Goal: Information Seeking & Learning: Learn about a topic

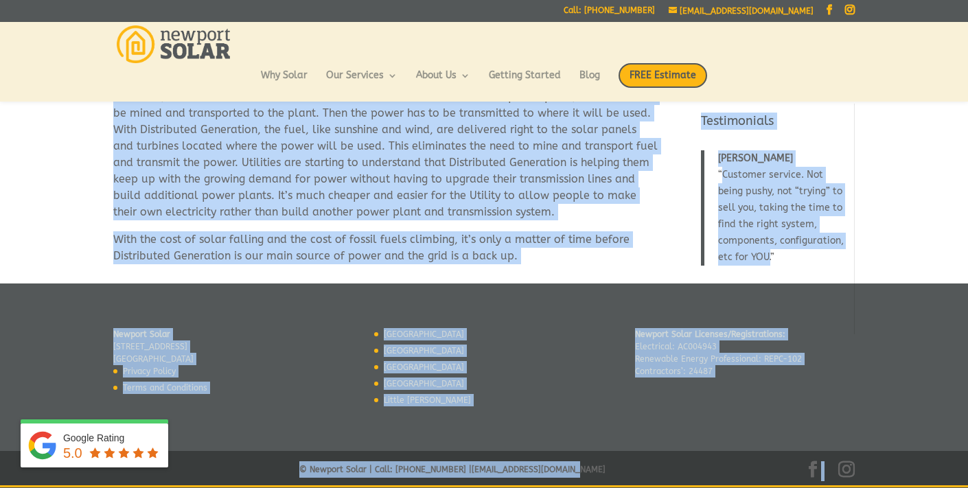
scroll to position [449, 0]
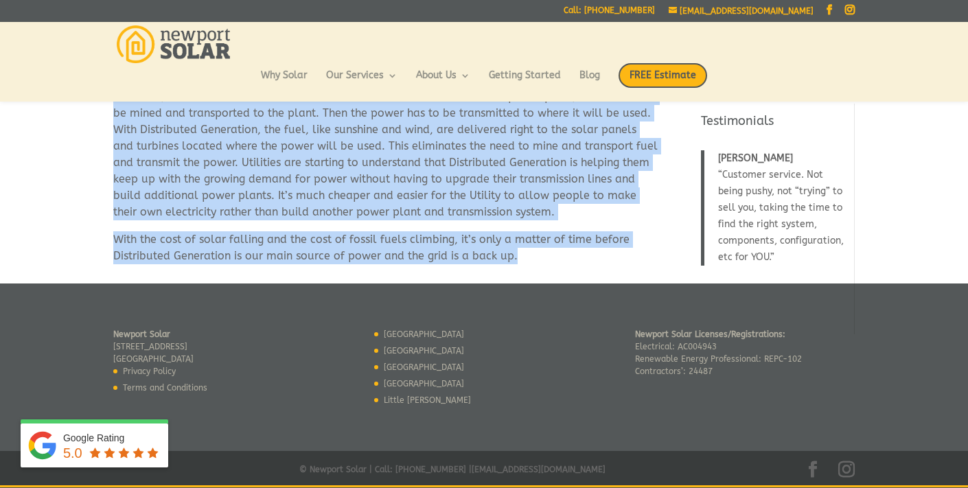
drag, startPoint x: 115, startPoint y: 164, endPoint x: 523, endPoint y: 264, distance: 420.0
copy div "Sunshine from above or coal from below Everyone knows by now that coal is a dir…"
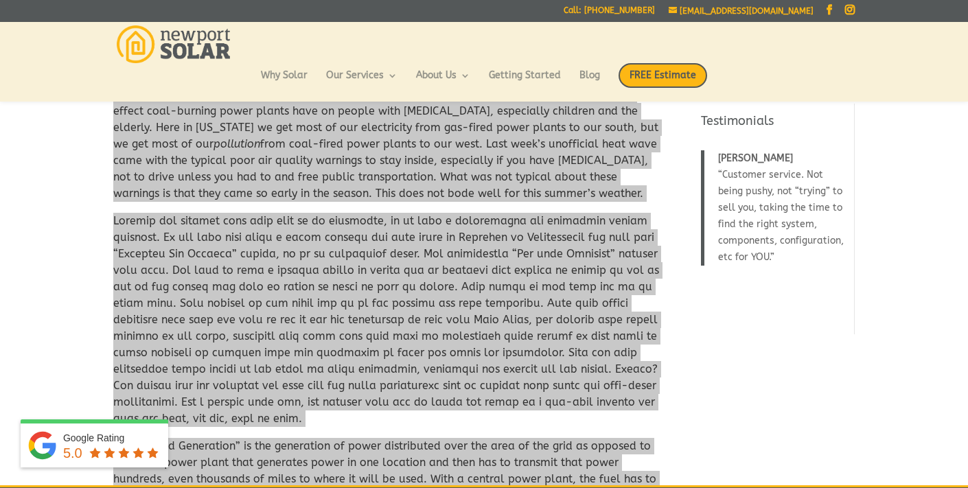
scroll to position [0, 0]
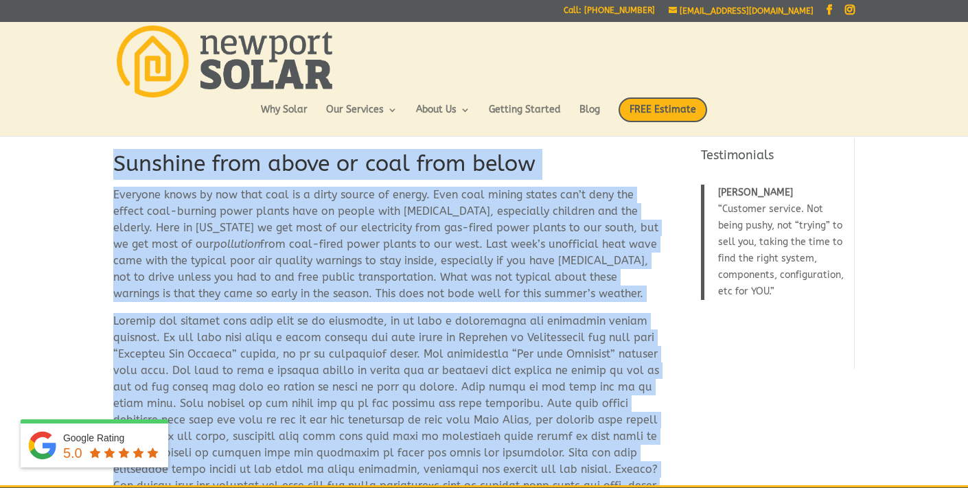
click at [249, 167] on h1 "Sunshine from above or coal from below" at bounding box center [386, 168] width 546 height 38
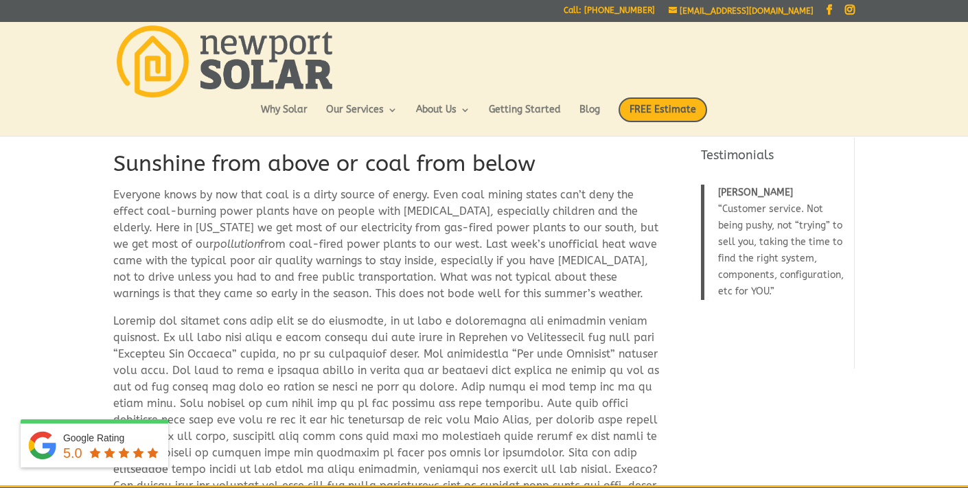
click at [249, 167] on h1 "Sunshine from above or coal from below" at bounding box center [386, 168] width 546 height 38
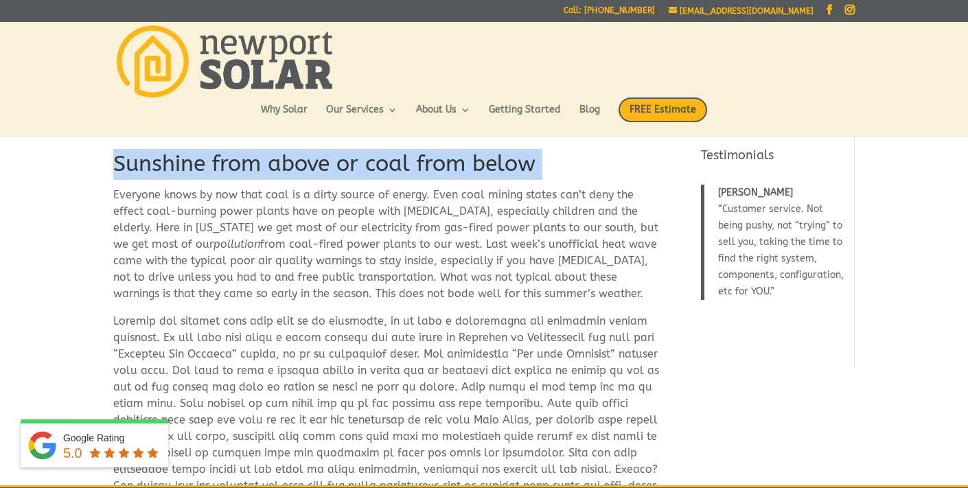
click at [249, 167] on h1 "Sunshine from above or coal from below" at bounding box center [386, 168] width 546 height 38
drag, startPoint x: 115, startPoint y: 194, endPoint x: 120, endPoint y: 201, distance: 7.8
click at [136, 199] on p "Everyone knows by now that coal is a dirty source of energy. Even coal mining s…" at bounding box center [386, 250] width 546 height 126
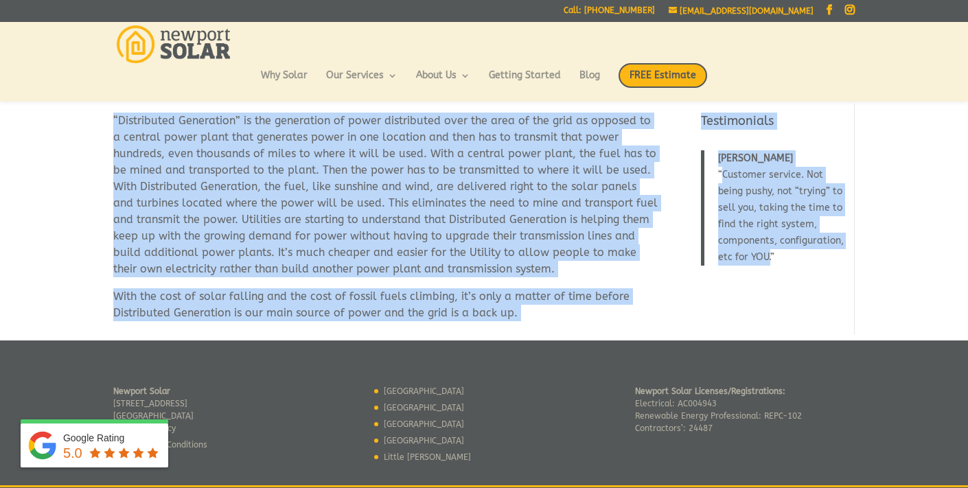
scroll to position [396, 0]
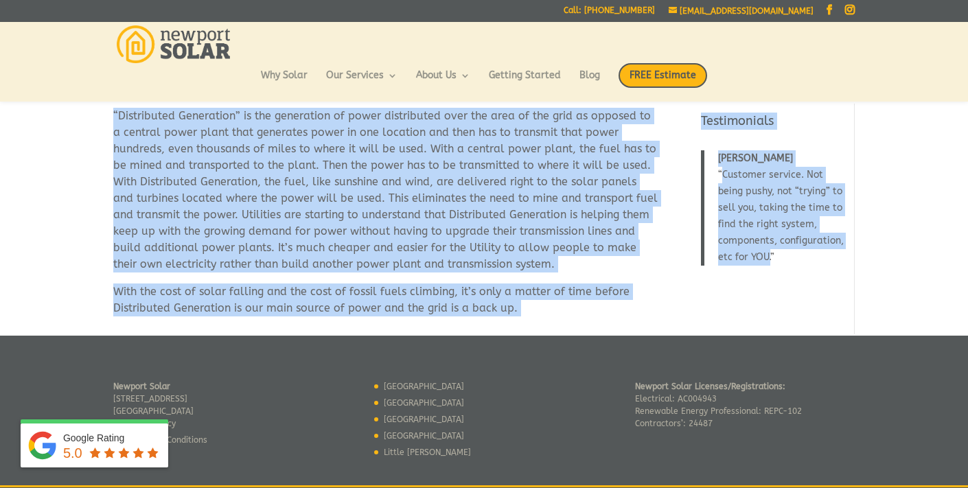
drag, startPoint x: 114, startPoint y: 195, endPoint x: 251, endPoint y: 388, distance: 236.5
click at [251, 388] on div "Sunshine from above or coal from below Everyone knows by now that coal is a dir…" at bounding box center [484, 119] width 968 height 841
copy div "Everyone knows by now that coal is a dirty source of energy. Even coal mining s…"
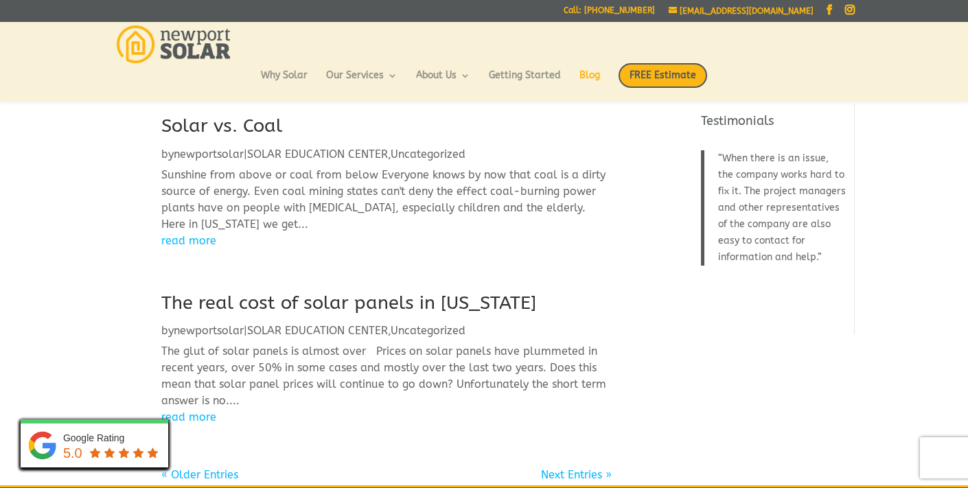
scroll to position [354, 0]
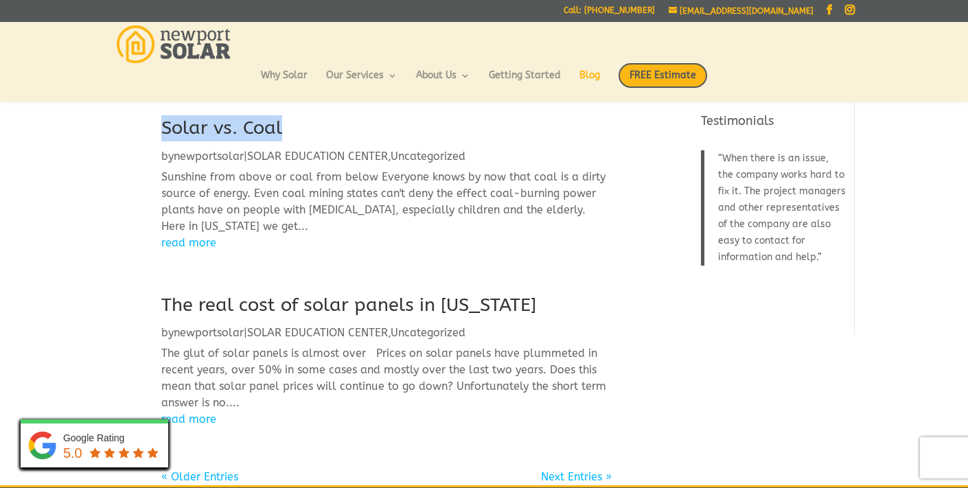
drag, startPoint x: 286, startPoint y: 152, endPoint x: 152, endPoint y: 152, distance: 133.9
click at [152, 152] on div "RHODE ISLAND SOLAR GRANT PROGRAM ALMOST OVER by newportsolar | SOLAR EDUCATION …" at bounding box center [386, 123] width 546 height 725
copy link "Solar vs. Coal"
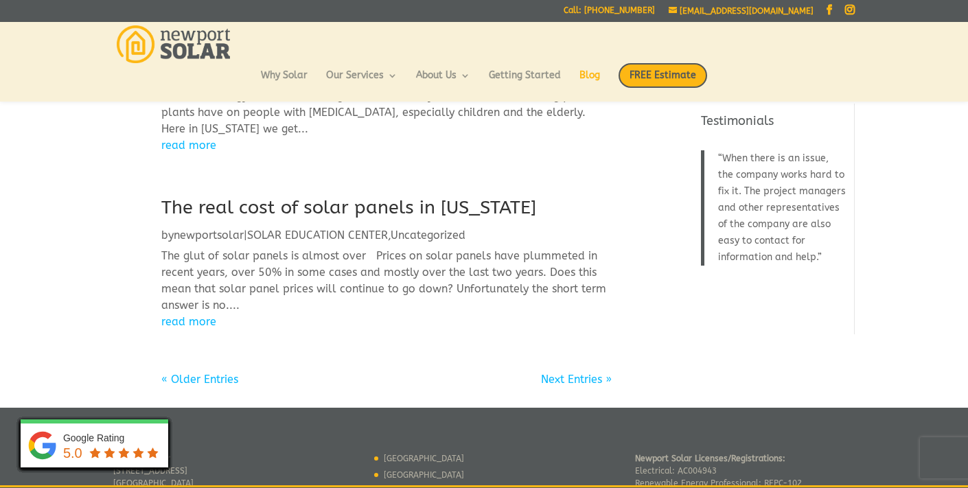
scroll to position [454, 0]
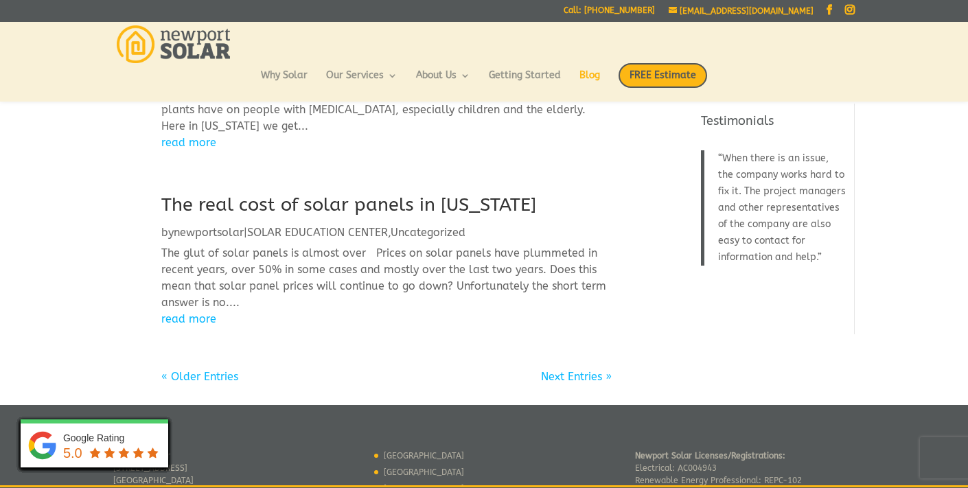
click at [216, 383] on link "« Older Entries" at bounding box center [199, 376] width 77 height 13
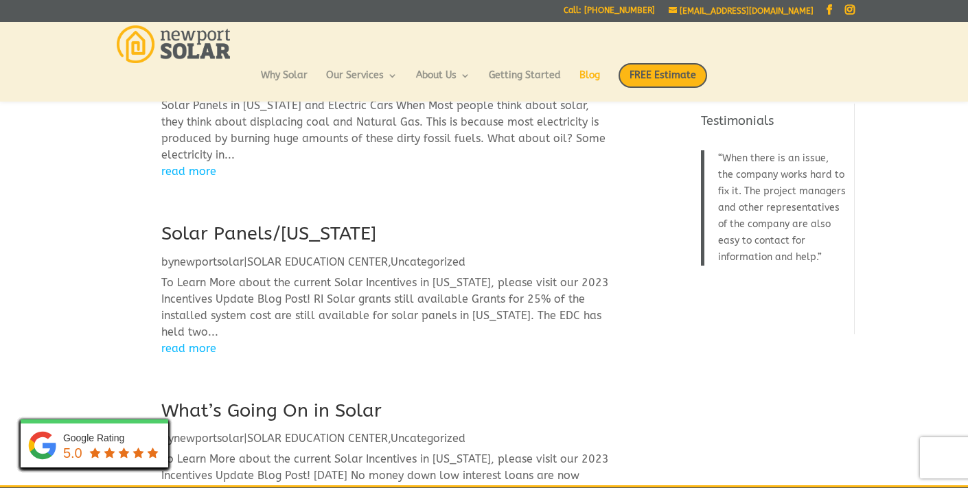
scroll to position [99, 0]
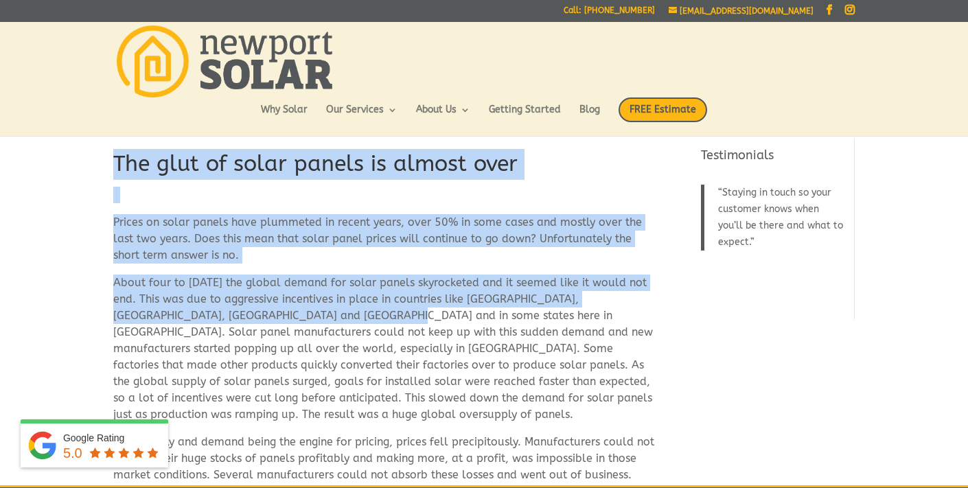
drag, startPoint x: 113, startPoint y: 163, endPoint x: 280, endPoint y: 316, distance: 226.1
click at [281, 316] on div "The glut of solar panels is almost over Prices on solar panels have plummeted i…" at bounding box center [386, 440] width 546 height 582
click at [182, 158] on h1 "The glut of solar panels is almost over" at bounding box center [386, 168] width 546 height 38
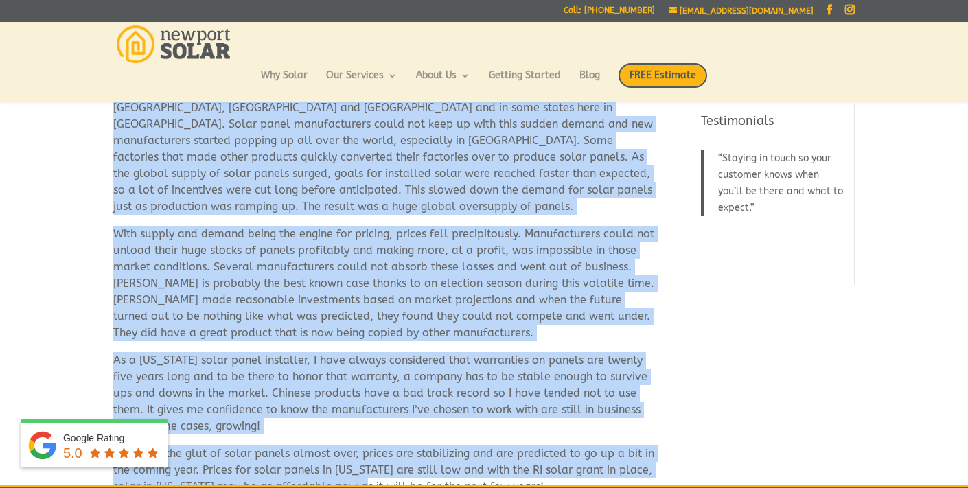
scroll to position [191, 0]
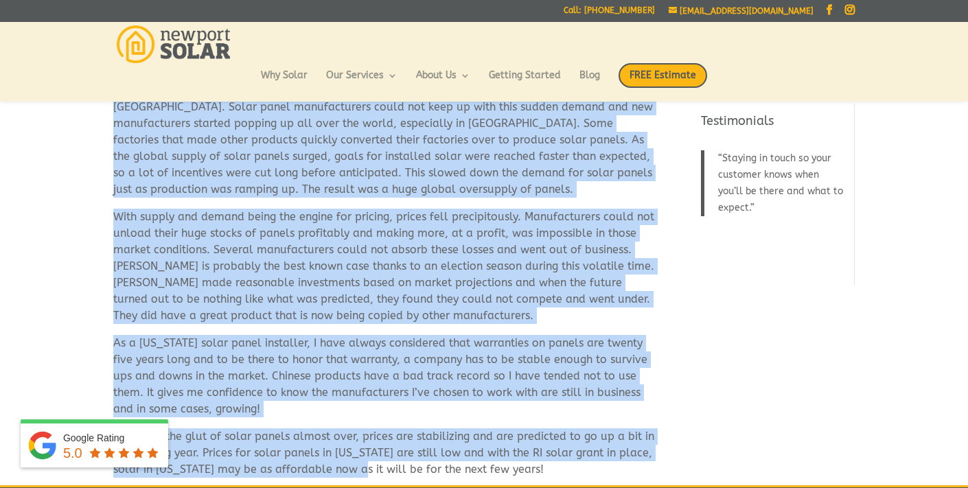
drag, startPoint x: 113, startPoint y: 163, endPoint x: 443, endPoint y: 471, distance: 450.5
click at [443, 471] on div "The glut of solar panels is almost over Prices on solar panels have plummeted i…" at bounding box center [386, 215] width 546 height 582
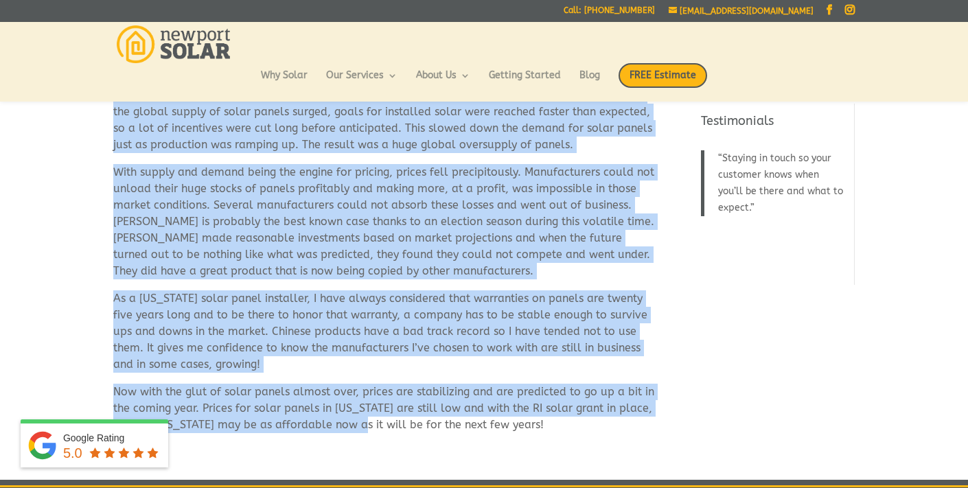
scroll to position [416, 0]
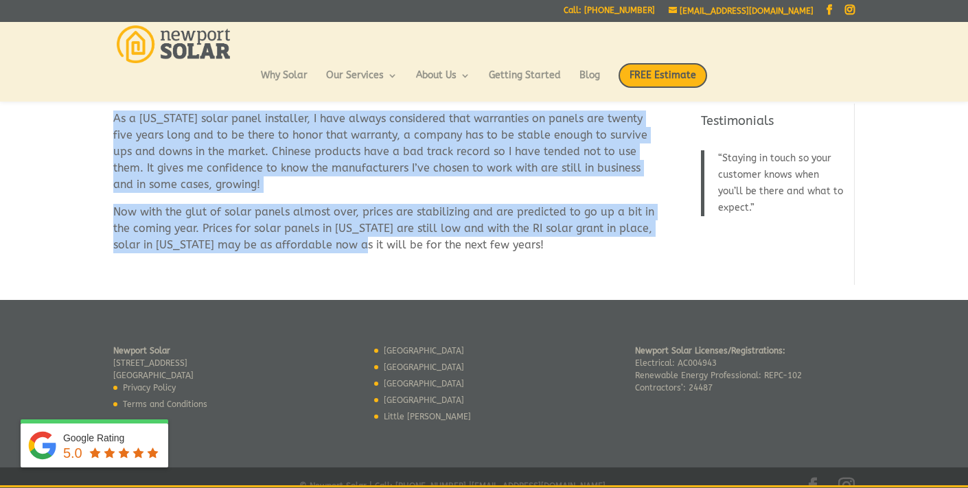
copy div "The glut of solar panels is almost over Prices on solar panels have plummeted i…"
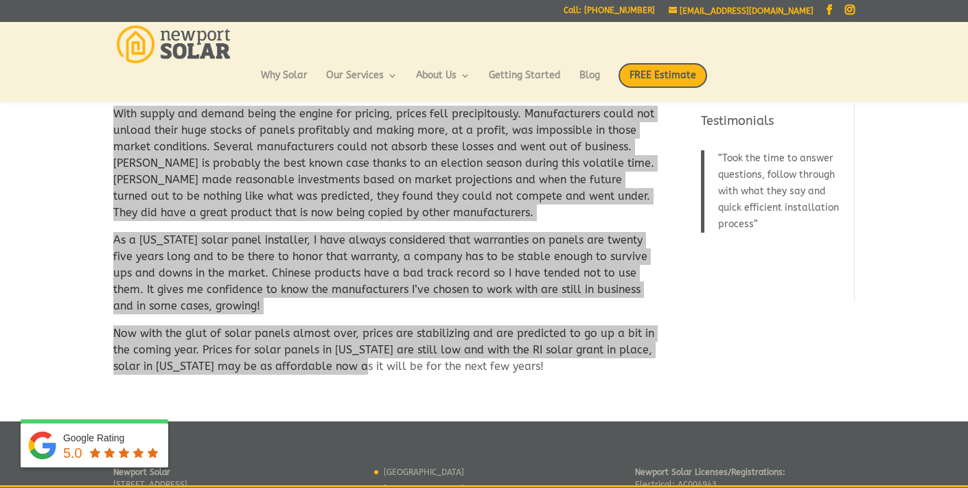
scroll to position [0, 0]
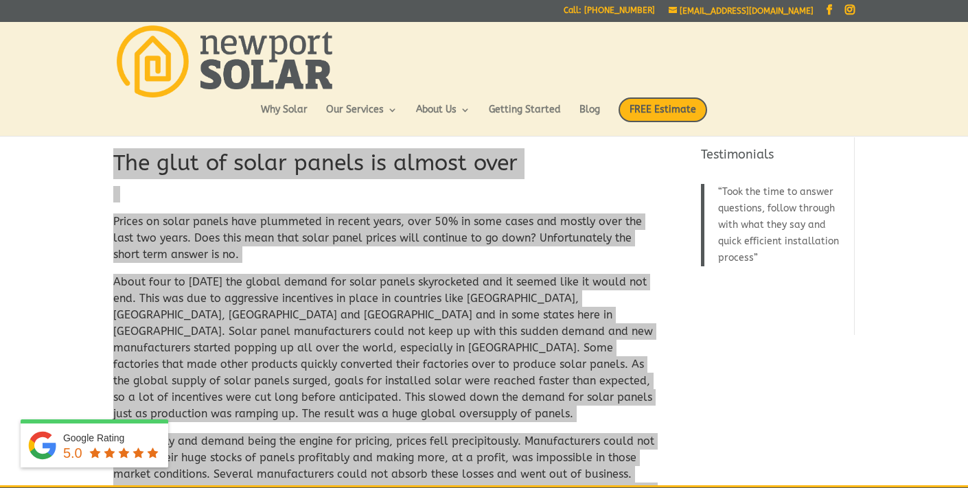
copy div "The glut of solar panels is almost over Prices on solar panels have plummeted i…"
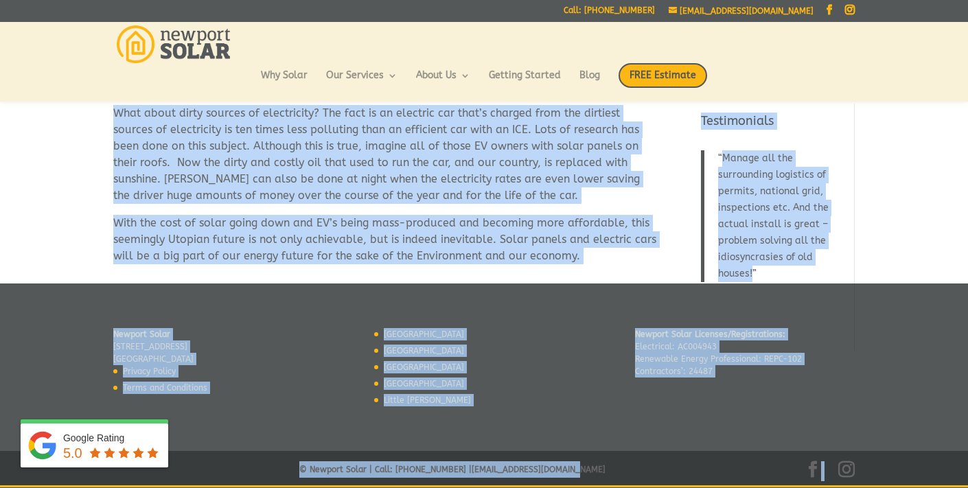
scroll to position [300, 0]
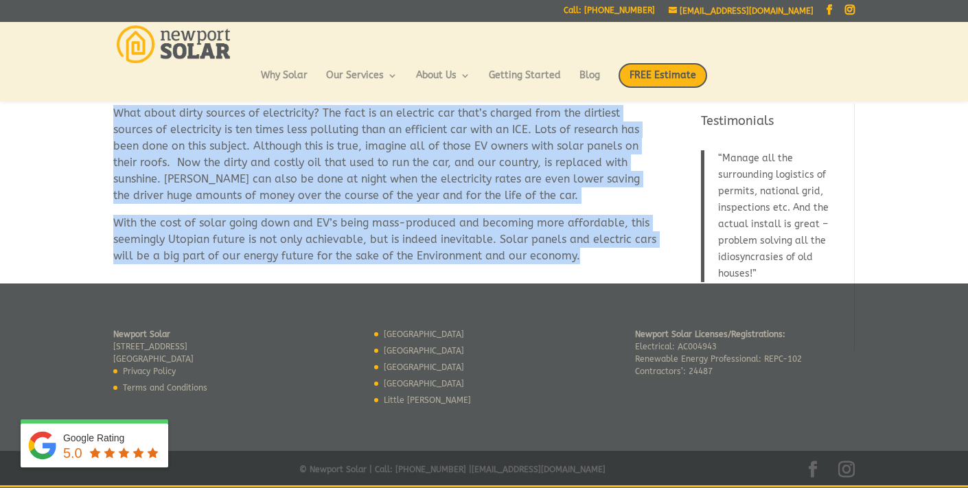
drag, startPoint x: 123, startPoint y: 161, endPoint x: 615, endPoint y: 266, distance: 503.4
click at [615, 266] on div "Solar Panels in [US_STATE] and Electric Cars When Most people think about solar…" at bounding box center [484, 39] width 742 height 488
copy div "Lorem Ipsumd si Ametc Adipis eli Seddoeiu Temp Inci Utla etdolo magna aliqu eni…"
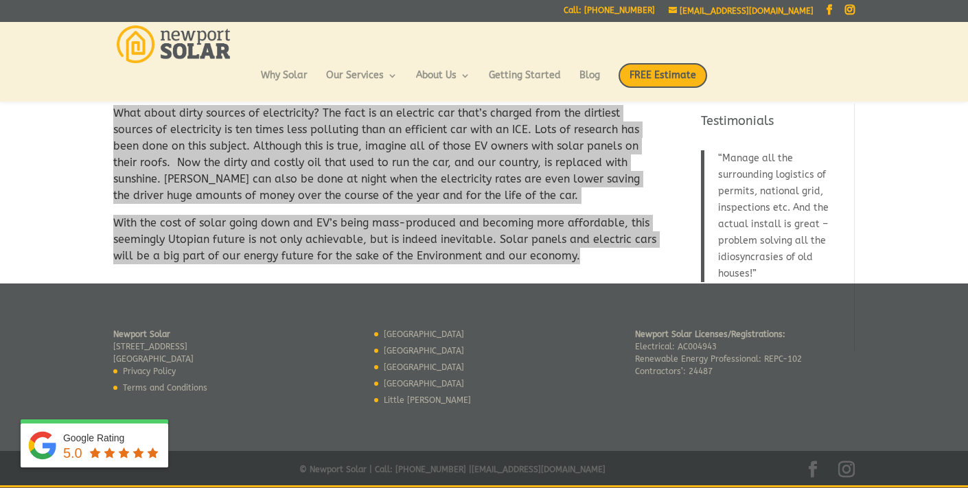
scroll to position [0, 0]
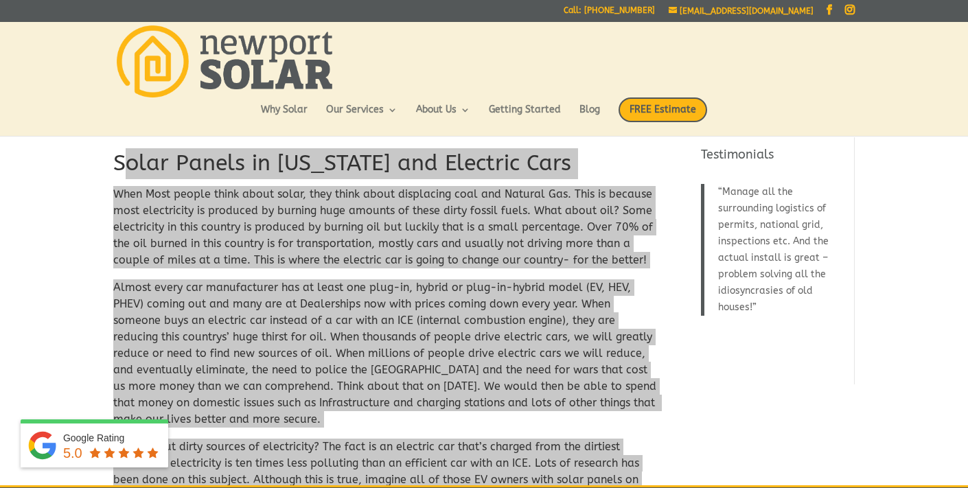
copy div "Lorem Ipsumd si Ametc Adipis eli Seddoeiu Temp Inci Utla etdolo magna aliqu eni…"
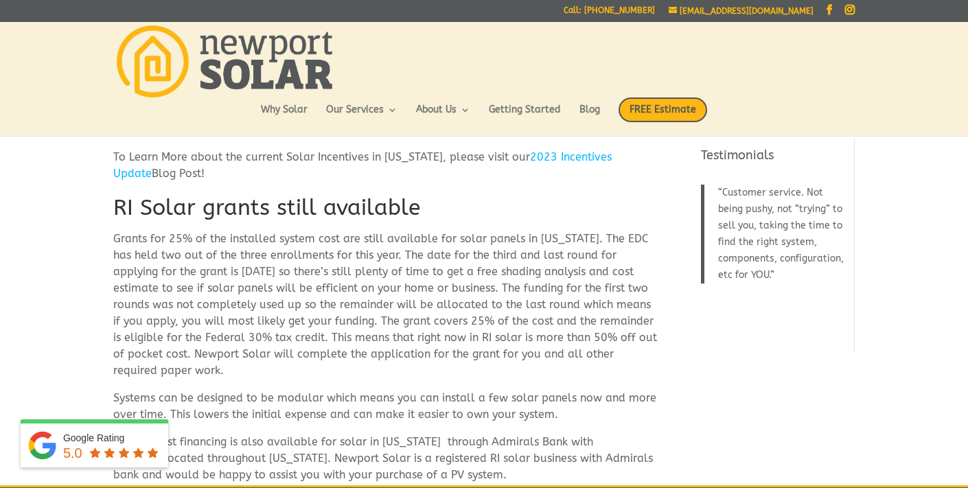
drag, startPoint x: 114, startPoint y: 154, endPoint x: 223, endPoint y: 181, distance: 112.4
click at [223, 181] on p "To Learn More about the current Solar Incentives in [US_STATE], please visit ou…" at bounding box center [386, 171] width 546 height 44
copy p "To Learn More about the current Solar Incentives in [US_STATE], please visit ou…"
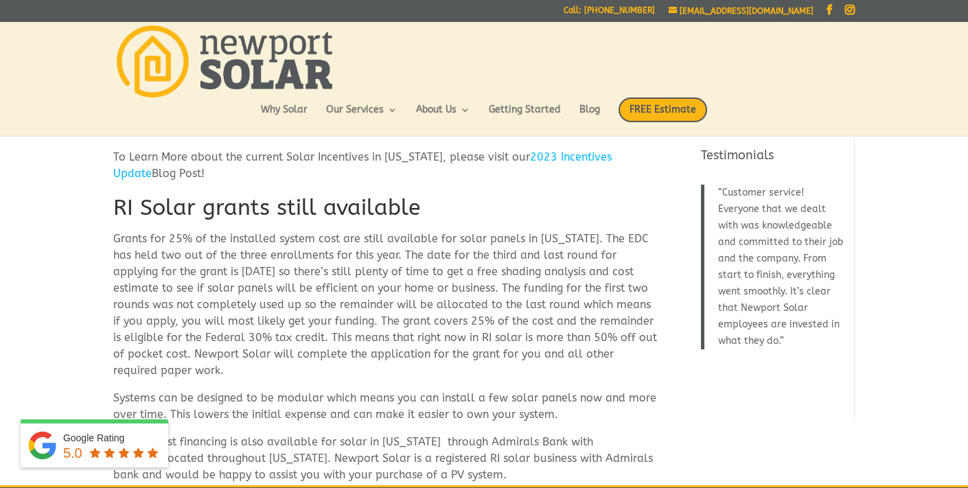
click at [216, 183] on p "To Learn More about the current Solar Incentives in [US_STATE], please visit ou…" at bounding box center [386, 171] width 546 height 44
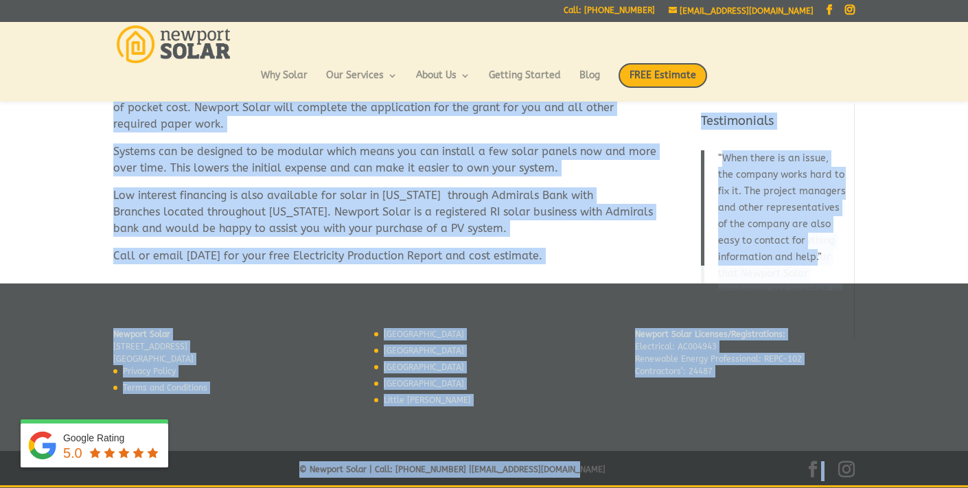
scroll to position [212, 0]
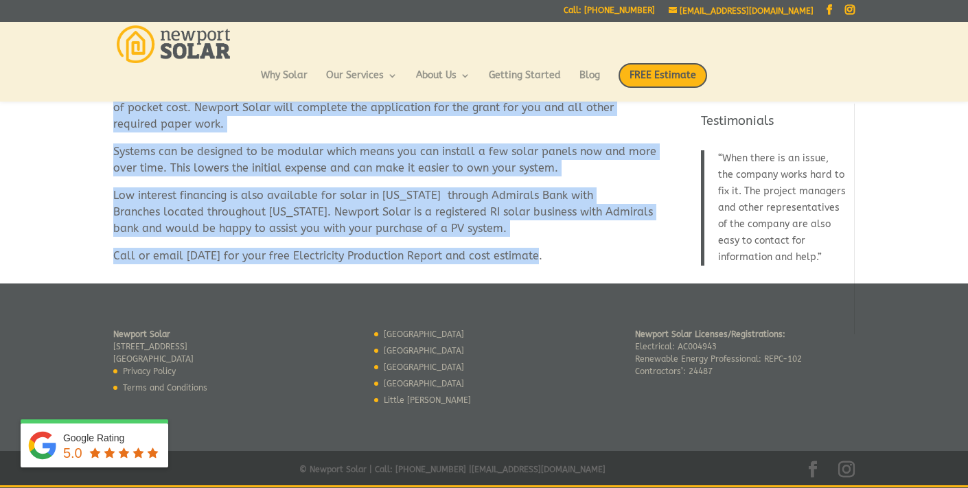
drag, startPoint x: 115, startPoint y: 206, endPoint x: 556, endPoint y: 256, distance: 443.8
click at [556, 256] on div "To Learn More about the current Solar Incentives in [US_STATE], please visit ou…" at bounding box center [386, 83] width 546 height 362
copy div "LO Ipsum dolors ametc adipiscin Elitse doe 75% te inc utlaboree dolore magn ali…"
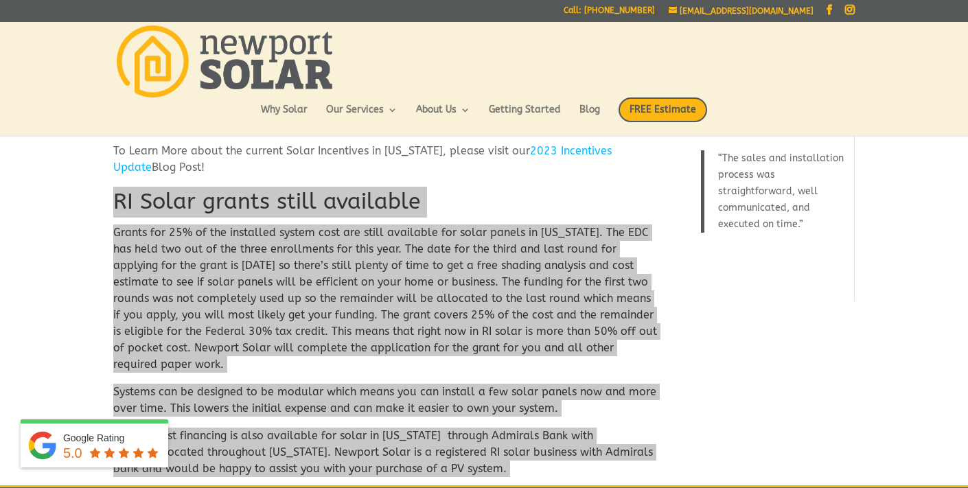
scroll to position [0, 0]
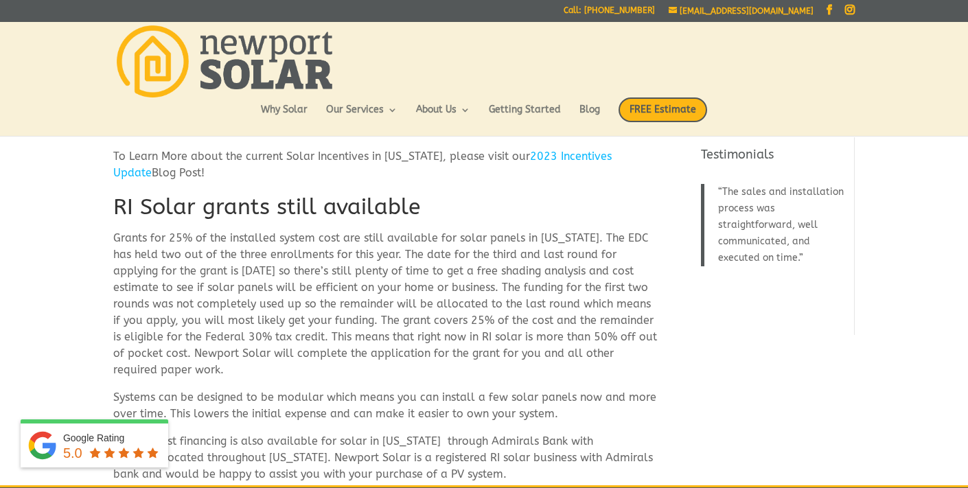
click at [280, 176] on p "To Learn More about the current Solar Incentives in [US_STATE], please visit ou…" at bounding box center [386, 170] width 546 height 44
click at [224, 157] on p "To Learn More about the current Solar Incentives in [US_STATE], please visit ou…" at bounding box center [386, 170] width 546 height 44
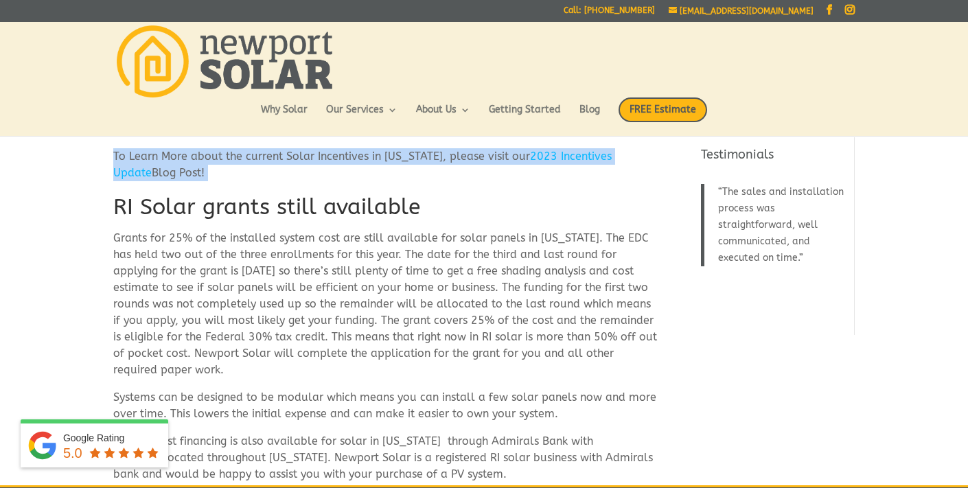
click at [224, 157] on p "To Learn More about the current Solar Incentives in [US_STATE], please visit ou…" at bounding box center [386, 170] width 546 height 44
copy div "To Learn More about the current Solar Incentives in [US_STATE], please visit ou…"
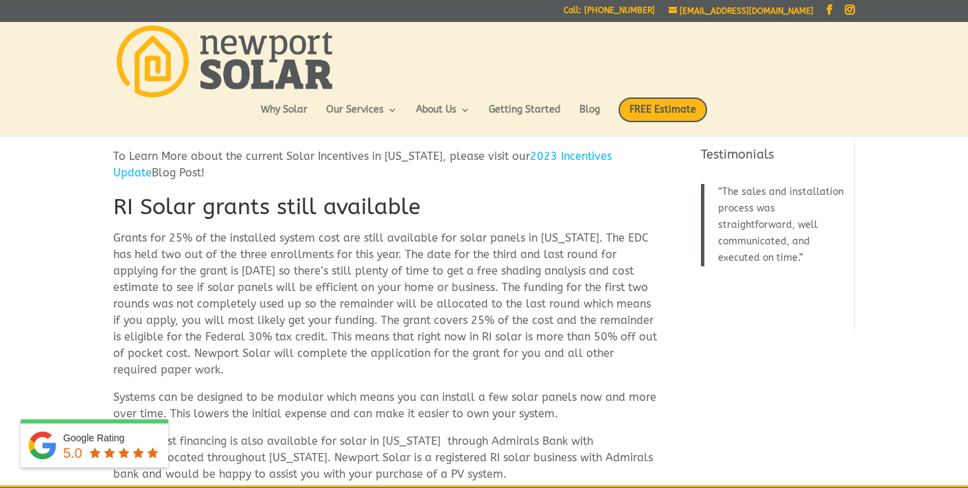
click at [322, 212] on h1 "RI Solar grants still available" at bounding box center [386, 211] width 546 height 38
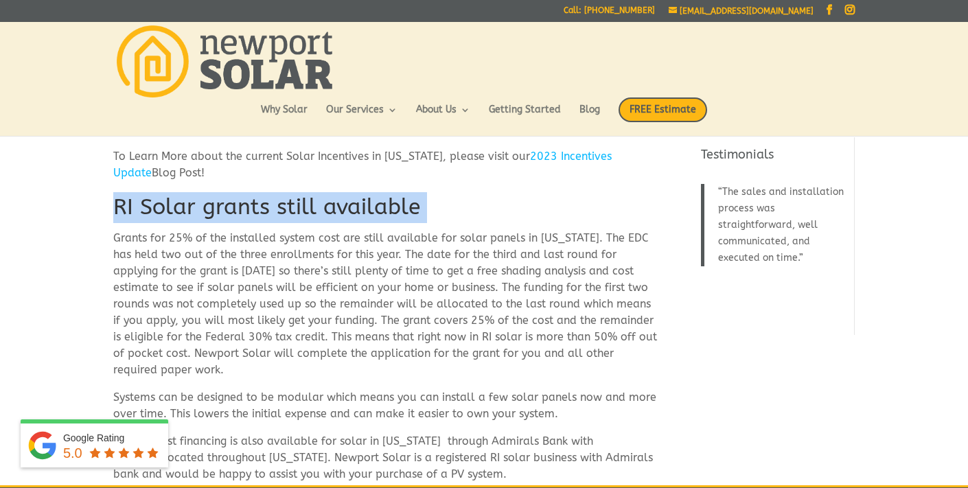
click at [322, 212] on h1 "RI Solar grants still available" at bounding box center [386, 211] width 546 height 38
copy div "RI Solar grants still available"
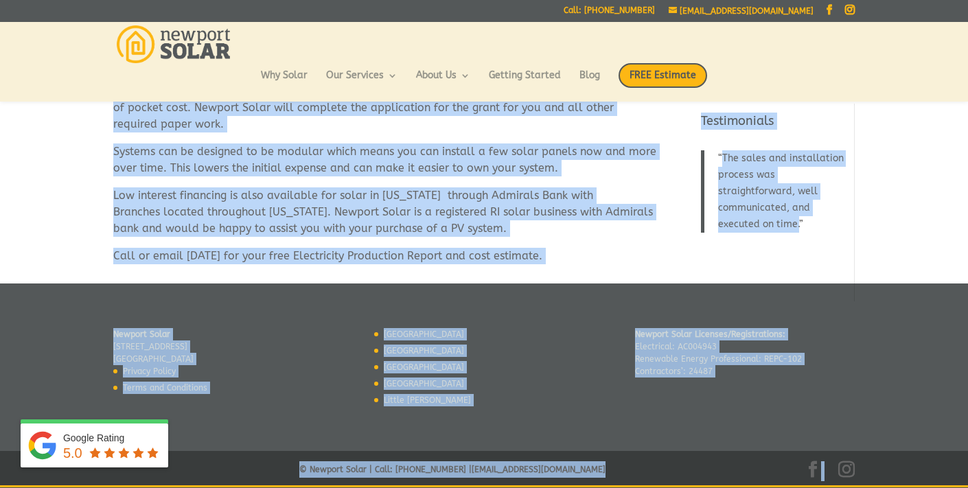
scroll to position [212, 0]
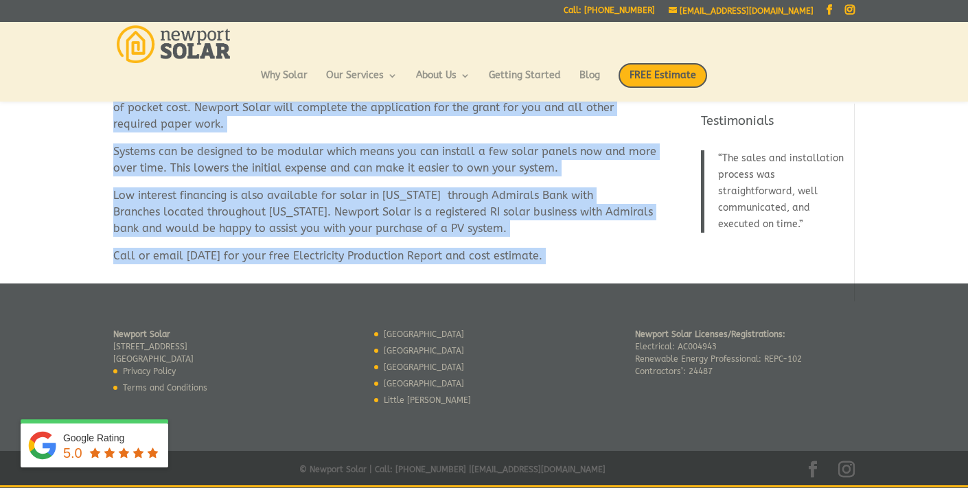
drag, startPoint x: 113, startPoint y: 238, endPoint x: 540, endPoint y: 253, distance: 426.8
click at [540, 253] on div "To Learn More about the current Solar Incentives in [US_STATE], please visit ou…" at bounding box center [386, 83] width 546 height 362
copy div "Loremi dol 93% si ame consectet adipis elit sed doeiu temporinc utl etdol magna…"
